Goal: Task Accomplishment & Management: Complete application form

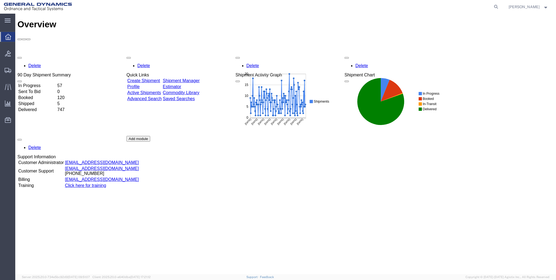
click at [158, 78] on link "Create Shipment" at bounding box center [143, 80] width 33 height 5
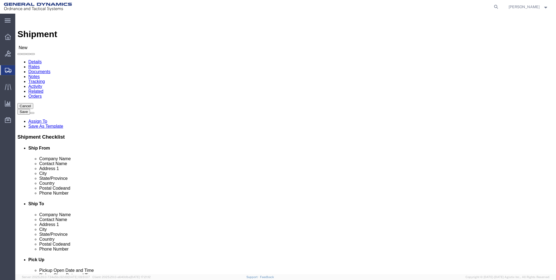
select select
click input "text"
type input "GD-OTS RED"
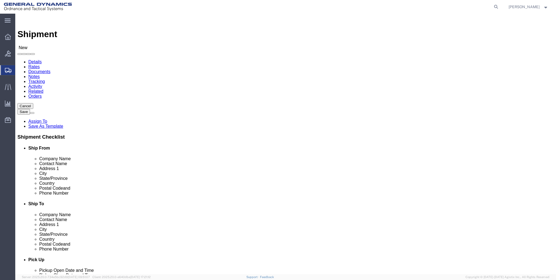
click p "- GD-OTS Red Lion - ([PERSON_NAME]) [STREET_ADDRESS] , 12:00 AM - 12:00 AM"
select select
type input "GD-OTS Red Lion"
type input "[PERSON_NAME]"
type input "[STREET_ADDRESS]"
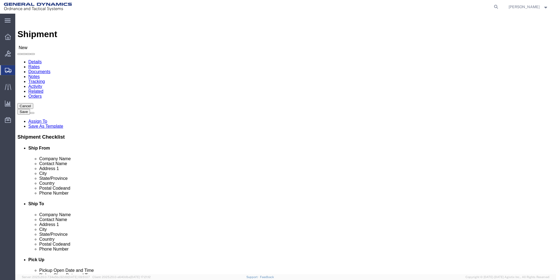
type input "RED LION"
type input "17356"
type input "[PHONE_NUMBER]"
type input "[PERSON_NAME][EMAIL_ADDRESS][PERSON_NAME][DOMAIN_NAME]"
checkbox input "true"
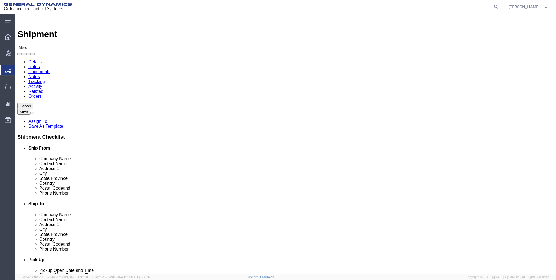
select select "PA"
type input "GD-OTS Red Lion"
click input "text"
type input "GD-OTS MAR"
click p "- GD-OTS [PERSON_NAME] - ([PERSON_NAME]) [STREET_ADDRESS][PERSON_NAME]"
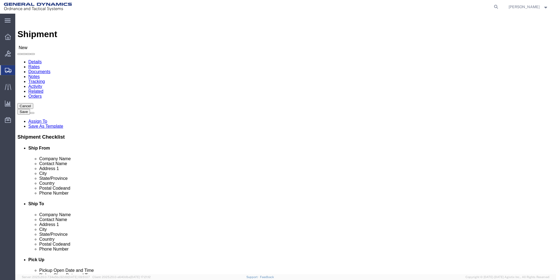
select select
type input "GD-OTS [PERSON_NAME]"
type input "[PERSON_NAME]"
type input "[STREET_ADDRESS][PERSON_NAME]"
type input "[PERSON_NAME]"
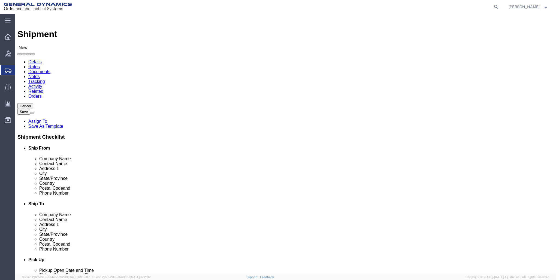
type input "62959"
type input "[PHONE_NUMBER]"
select select "IL"
type input "GD-OTS [PERSON_NAME]"
click input "[PERSON_NAME]"
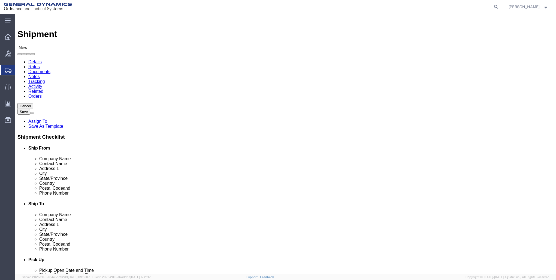
type input "J"
type input "RECEIVING"
click div "Address 2"
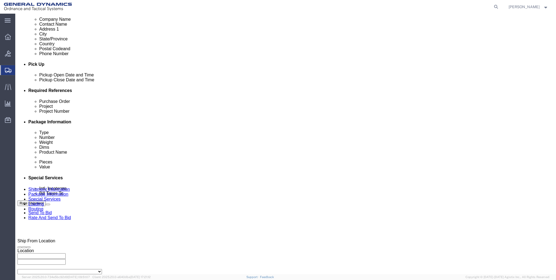
scroll to position [245, 0]
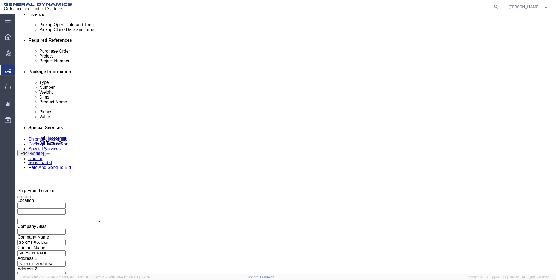
click div "[DATE] 12:00 AM"
click input "12:00 AM"
type input "12:00 PM"
click button "Apply"
click input "text"
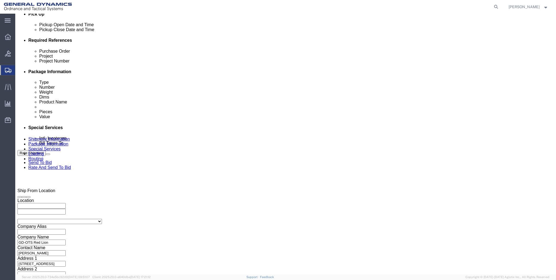
click input "KEWD"
type input "KEWD01SPT"
click input "text"
type input "30100305"
click input "text"
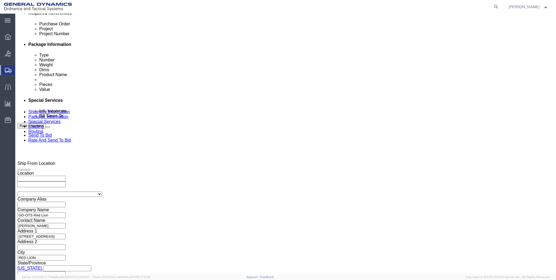
scroll to position [323, 0]
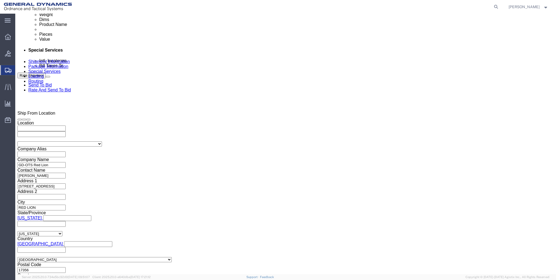
type input "1000"
click button "Continue"
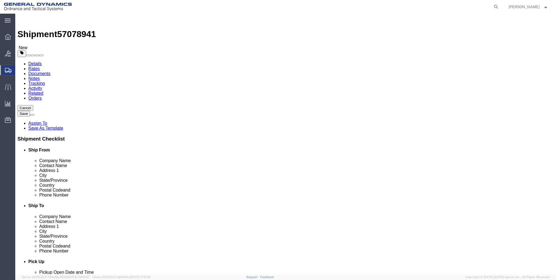
click select "Select Bale(s) Basket(s) Bolt(s) Bottle(s) Buckets Bulk Bundle(s) Can(s) Cardbo…"
select select "CRAT"
click select "Select Bale(s) Basket(s) Bolt(s) Bottle(s) Buckets Bulk Bundle(s) Can(s) Cardbo…"
click input "1"
type input "2"
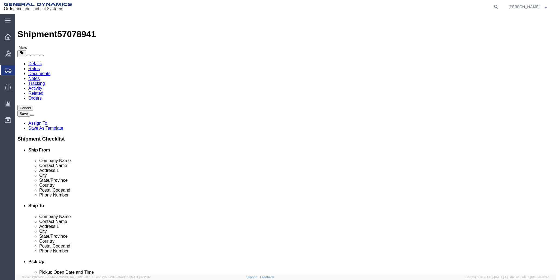
click div "Package Type Select Bale(s) Basket(s) Bolt(s) Bottle(s) Buckets Bulk Bundle(s) …"
click input "text"
type input "42"
type input "44"
type input "39"
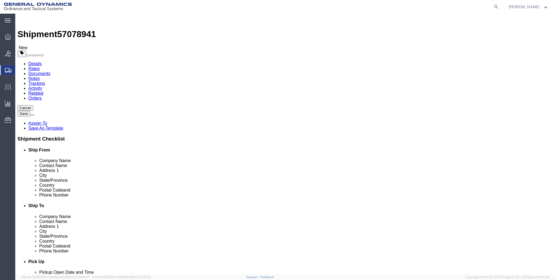
click input "0.00"
type input "0"
type input "1500"
click link "Add Content"
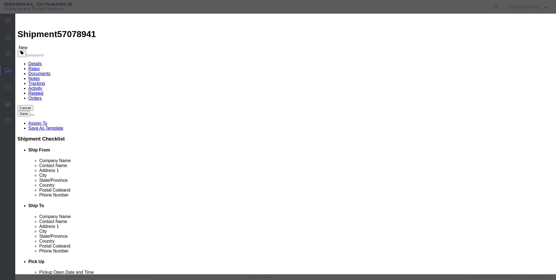
click input "text"
type input "KEW A1 PSA"
click input "0"
type input "13"
click input "text"
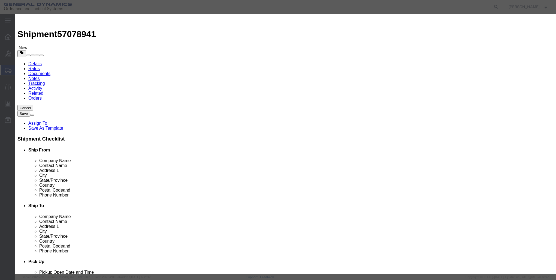
type input "1"
click select "Select 50 55 60 65 70 85 92.5 100 125 175 250 300 400"
select select "85"
click select "Select 50 55 60 65 70 85 92.5 100 125 175 250 300 400"
click button "Save & Close"
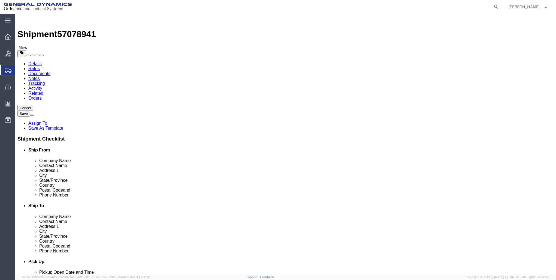
click button "Rate Shipment"
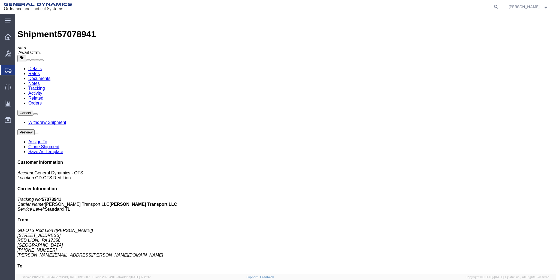
click at [7, 35] on icon at bounding box center [8, 37] width 6 height 6
